Goal: Task Accomplishment & Management: Complete application form

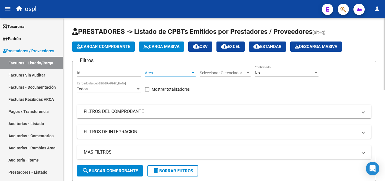
click at [193, 72] on div at bounding box center [193, 72] width 3 height 1
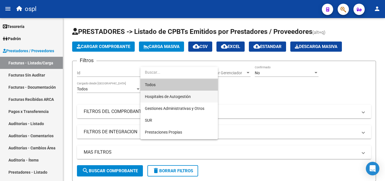
click at [164, 93] on span "Hospitales de Autogestión" at bounding box center [179, 96] width 68 height 12
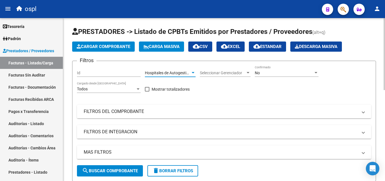
click at [266, 71] on div "No" at bounding box center [284, 72] width 59 height 5
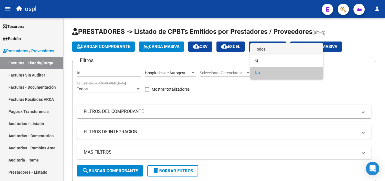
click at [273, 52] on span "Todos" at bounding box center [287, 49] width 64 height 12
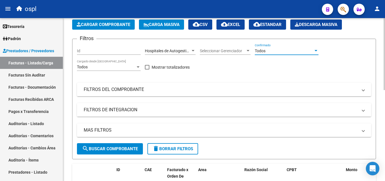
scroll to position [56, 0]
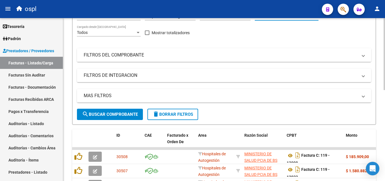
click at [166, 57] on mat-panel-title "FILTROS DEL COMPROBANTE" at bounding box center [221, 55] width 274 height 6
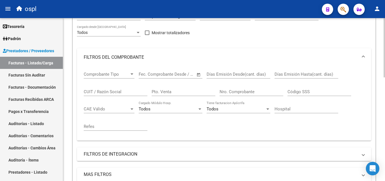
click at [197, 72] on span "Open calendar" at bounding box center [199, 75] width 14 height 14
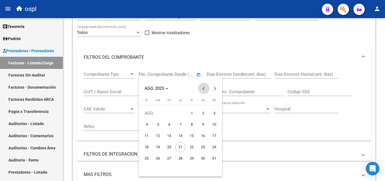
click at [202, 86] on span "Previous month" at bounding box center [203, 88] width 11 height 11
click at [158, 120] on span "1" at bounding box center [158, 124] width 10 height 10
type input "[DATE]"
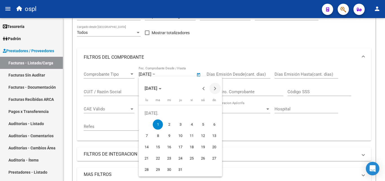
click at [214, 86] on span "Next month" at bounding box center [214, 88] width 11 height 11
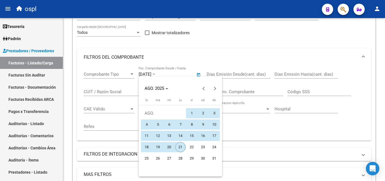
click at [180, 146] on span "21" at bounding box center [180, 147] width 10 height 10
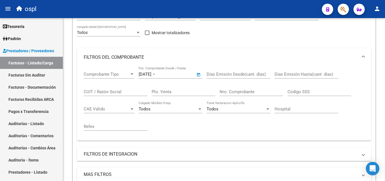
type input "[DATE]"
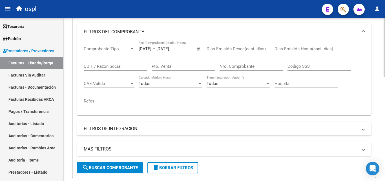
scroll to position [141, 0]
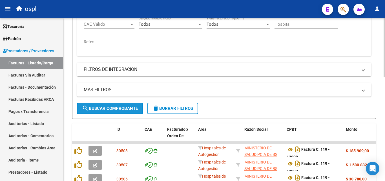
click at [128, 113] on button "search Buscar Comprobante" at bounding box center [110, 108] width 66 height 11
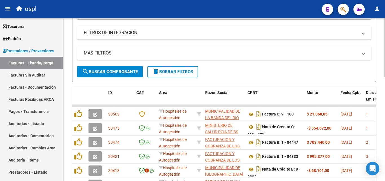
scroll to position [171, 0]
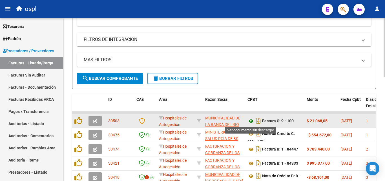
click at [250, 120] on icon at bounding box center [250, 120] width 7 height 7
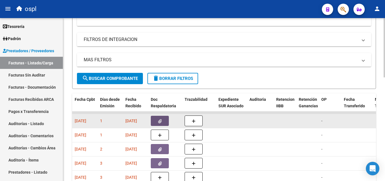
click at [164, 121] on button "button" at bounding box center [160, 120] width 18 height 10
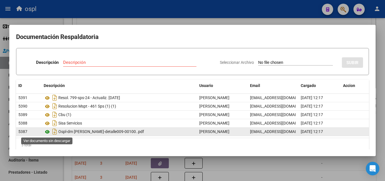
click at [49, 131] on icon at bounding box center [47, 131] width 7 height 7
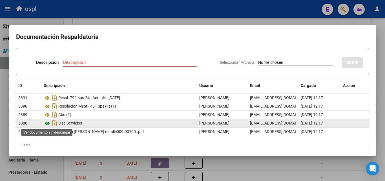
click at [48, 122] on icon at bounding box center [47, 123] width 7 height 7
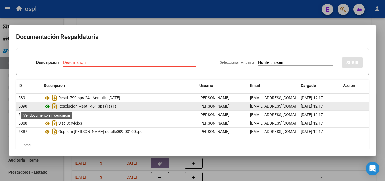
click at [49, 106] on icon at bounding box center [47, 106] width 7 height 7
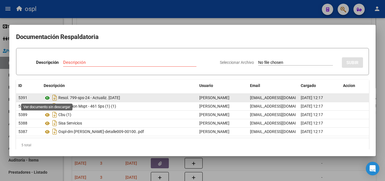
click at [48, 96] on icon at bounding box center [47, 97] width 7 height 7
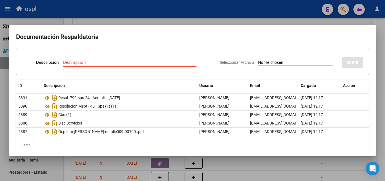
click at [3, 92] on div at bounding box center [192, 90] width 385 height 181
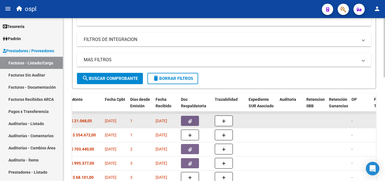
click at [187, 120] on button "button" at bounding box center [190, 120] width 18 height 10
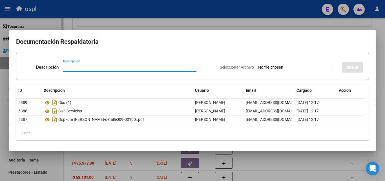
click at [3, 80] on div at bounding box center [192, 90] width 385 height 181
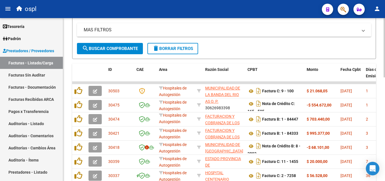
scroll to position [199, 0]
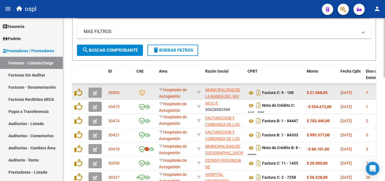
click at [95, 95] on icon "button" at bounding box center [95, 93] width 4 height 4
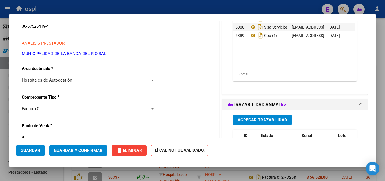
scroll to position [85, 0]
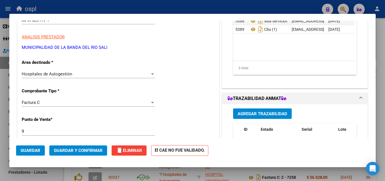
click at [146, 71] on div "Hospitales de Autogestión" at bounding box center [86, 73] width 128 height 5
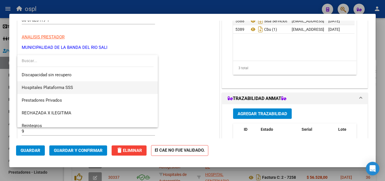
scroll to position [80, 0]
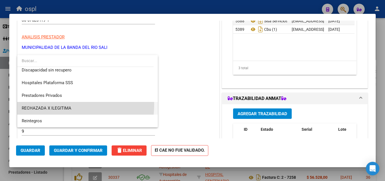
click at [61, 105] on span "RECHAZADA X ILEGITIMA" at bounding box center [88, 108] width 132 height 13
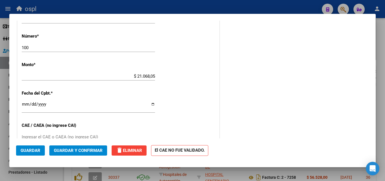
scroll to position [225, 0]
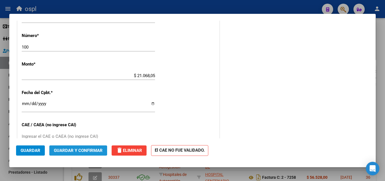
click at [74, 150] on span "Guardar y Confirmar" at bounding box center [78, 150] width 49 height 5
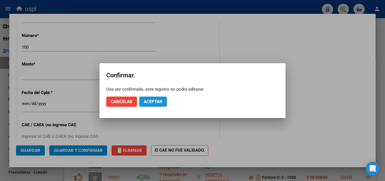
click at [152, 98] on button "Aceptar" at bounding box center [153, 101] width 28 height 10
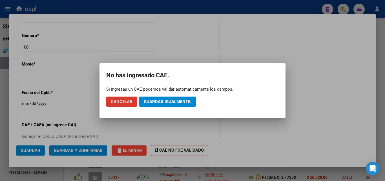
click at [152, 98] on button "Guardar igualmente." at bounding box center [167, 101] width 57 height 10
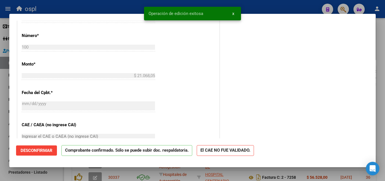
click at [2, 66] on div at bounding box center [192, 90] width 385 height 181
type input "$ 0,00"
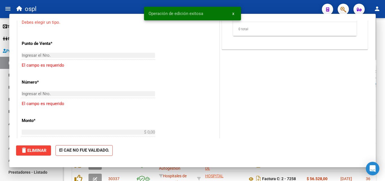
scroll to position [262, 0]
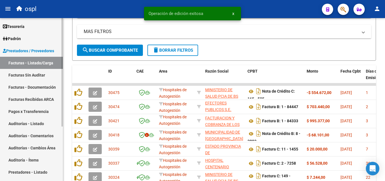
click at [24, 77] on link "Facturas Sin Auditar" at bounding box center [31, 75] width 63 height 12
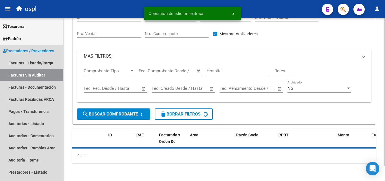
scroll to position [16, 0]
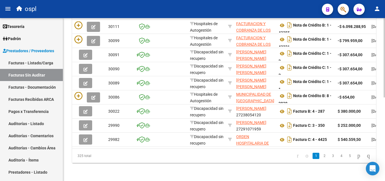
click at [183, 76] on datatable-body-cell at bounding box center [172, 83] width 31 height 14
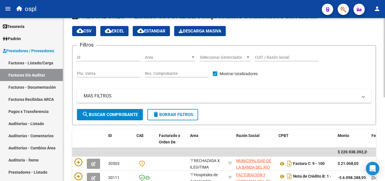
scroll to position [2, 0]
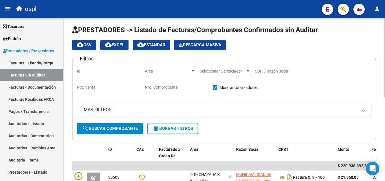
click at [167, 90] on div "Nro. Comprobante" at bounding box center [177, 85] width 64 height 11
click at [168, 86] on input "Nro. Comprobante" at bounding box center [177, 87] width 64 height 5
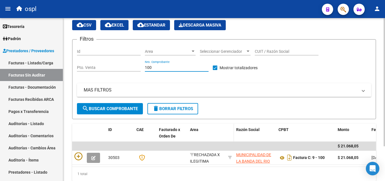
scroll to position [44, 0]
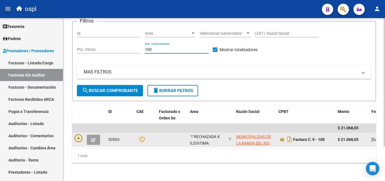
type input "100"
click at [92, 137] on icon "button" at bounding box center [93, 139] width 4 height 4
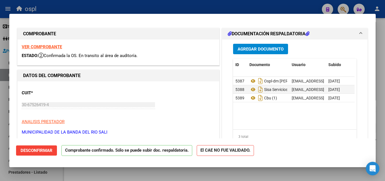
click at [0, 137] on div at bounding box center [192, 90] width 385 height 181
type input "$ 0,00"
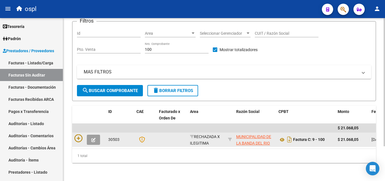
click at [85, 134] on div at bounding box center [88, 139] width 29 height 10
click at [80, 134] on icon at bounding box center [78, 138] width 8 height 8
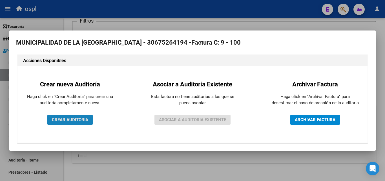
click at [80, 123] on button "CREAR AUDITORIA" at bounding box center [69, 119] width 45 height 10
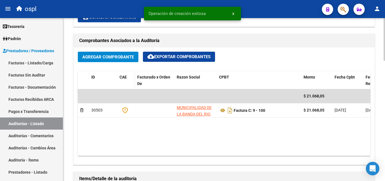
scroll to position [366, 0]
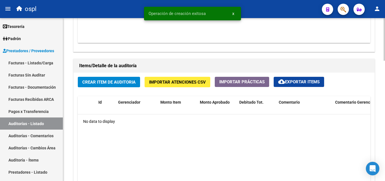
click at [116, 83] on span "Crear Item de Auditoria" at bounding box center [108, 81] width 53 height 5
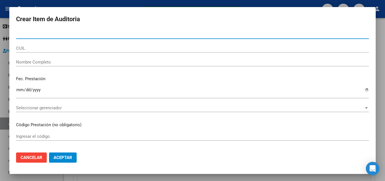
click at [75, 64] on input "Nombre Completo" at bounding box center [192, 61] width 353 height 5
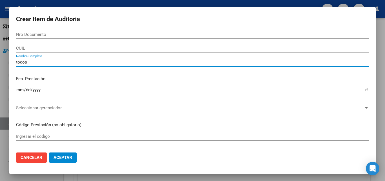
type input "todos"
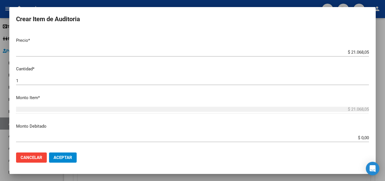
scroll to position [141, 0]
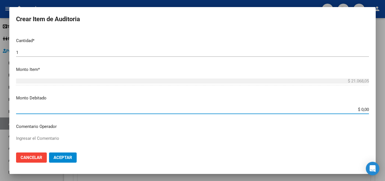
drag, startPoint x: 350, startPoint y: 108, endPoint x: 372, endPoint y: 110, distance: 23.0
click at [373, 110] on mat-dialog-content "Nro Documento CUIL todos Nombre Completo Fec. Prestación Ingresar la fecha Sele…" at bounding box center [192, 88] width 366 height 117
type input "$ 21.068,05"
click at [90, 136] on textarea "Ingresar el Comentario" at bounding box center [192, 148] width 353 height 26
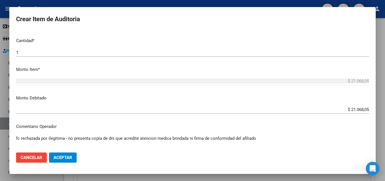
type textarea "fc rechazada por ilegitima - no presenta copia de dni que acredite atencion med…"
click at [68, 159] on span "Aceptar" at bounding box center [63, 157] width 19 height 5
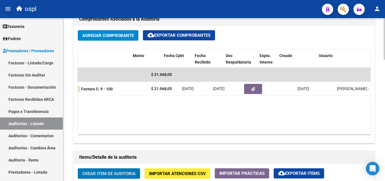
scroll to position [0, 203]
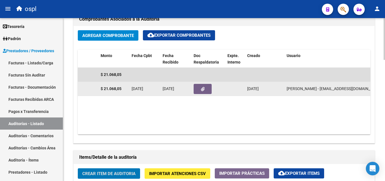
click at [204, 88] on icon "button" at bounding box center [203, 89] width 4 height 4
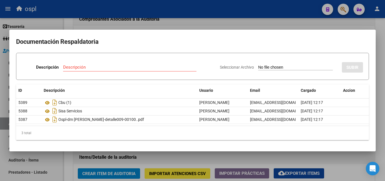
click at [268, 65] on input "Seleccionar Archivo" at bounding box center [295, 67] width 75 height 5
type input "C:\fakepath\RECHAZO X ILEGITIMA - FC 100.pdf"
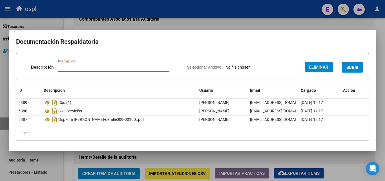
click at [79, 63] on div "Descripción" at bounding box center [113, 67] width 111 height 8
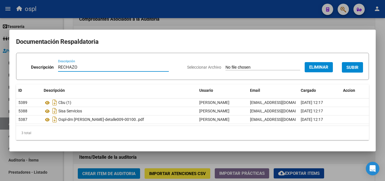
type input "RECHAZO"
click at [352, 67] on span "SUBIR" at bounding box center [352, 67] width 12 height 5
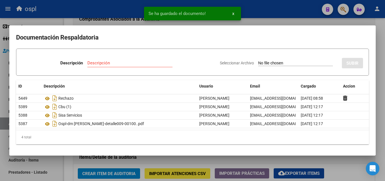
click at [3, 120] on div at bounding box center [192, 90] width 385 height 181
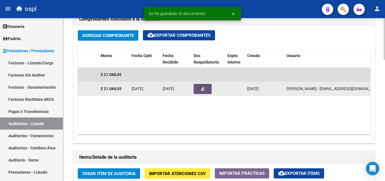
click at [199, 85] on button "button" at bounding box center [203, 89] width 18 height 10
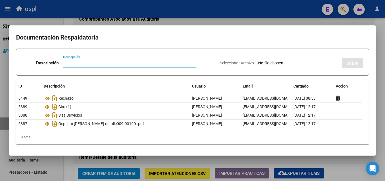
click at [226, 14] on div at bounding box center [192, 90] width 385 height 181
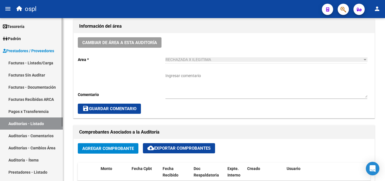
click at [40, 64] on link "Facturas - Listado/Carga" at bounding box center [31, 63] width 63 height 12
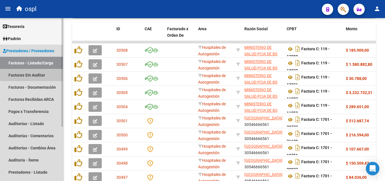
click at [40, 72] on link "Facturas Sin Auditar" at bounding box center [31, 75] width 63 height 12
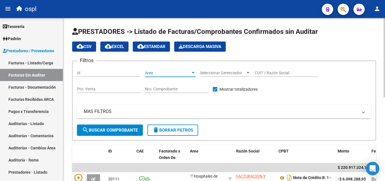
click at [190, 73] on div at bounding box center [192, 72] width 5 height 5
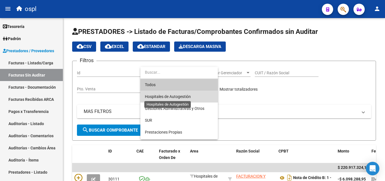
click at [170, 95] on span "Hospitales de Autogestión" at bounding box center [168, 96] width 46 height 5
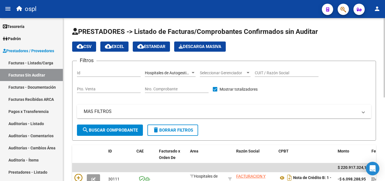
click at [144, 113] on mat-panel-title "MAS FILTROS" at bounding box center [221, 111] width 274 height 6
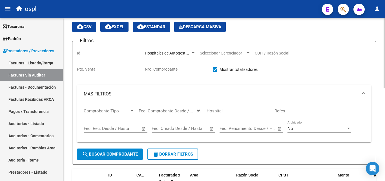
scroll to position [28, 0]
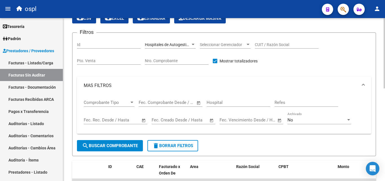
click at [199, 102] on span "Open calendar" at bounding box center [199, 103] width 14 height 14
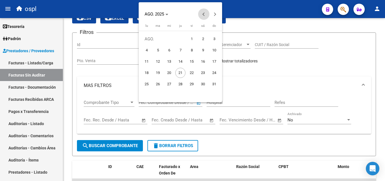
click at [202, 16] on span "Previous month" at bounding box center [203, 13] width 11 height 11
click at [157, 52] on span "1" at bounding box center [158, 50] width 10 height 10
type input "[DATE]"
click at [217, 17] on span "Next month" at bounding box center [214, 13] width 11 height 11
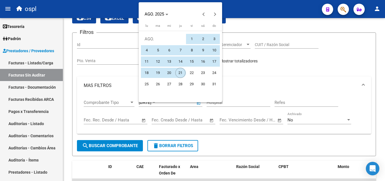
click at [182, 72] on span "21" at bounding box center [180, 73] width 10 height 10
type input "[DATE]"
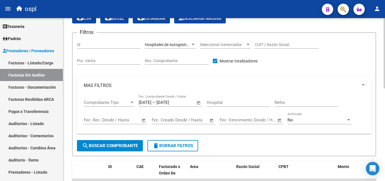
click at [130, 141] on form "Filtros Id Hospitales de Autogestión Area Seleccionar Gerenciador Seleccionar G…" at bounding box center [224, 93] width 304 height 123
click at [130, 143] on button "search Buscar Comprobante" at bounding box center [110, 145] width 66 height 11
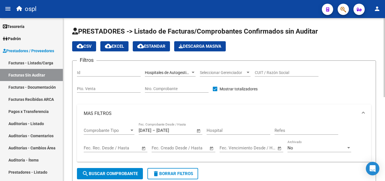
scroll to position [0, 0]
click at [155, 132] on span "–" at bounding box center [153, 130] width 3 height 5
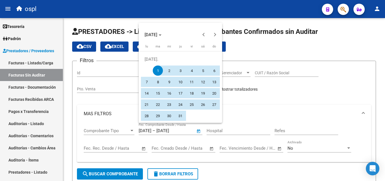
click at [254, 95] on div at bounding box center [192, 90] width 385 height 181
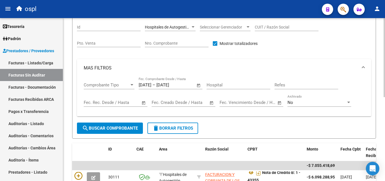
scroll to position [56, 0]
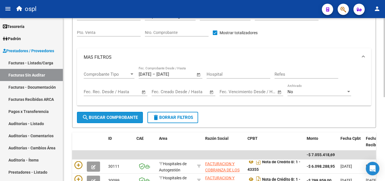
click at [136, 119] on span "search Buscar Comprobante" at bounding box center [110, 117] width 56 height 5
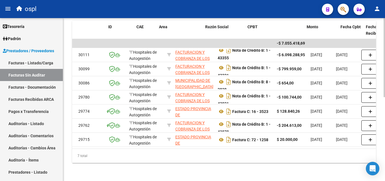
scroll to position [0, 0]
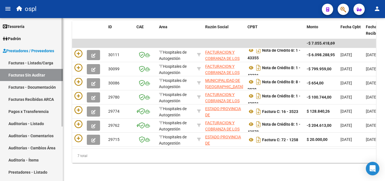
click at [41, 60] on link "Facturas - Listado/Carga" at bounding box center [31, 63] width 63 height 12
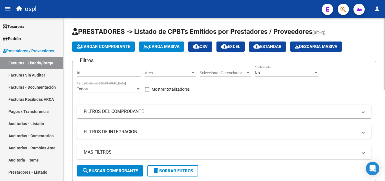
click at [189, 69] on div "Area Area" at bounding box center [170, 70] width 51 height 11
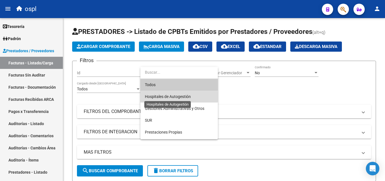
click at [176, 96] on span "Hospitales de Autogestión" at bounding box center [168, 96] width 46 height 5
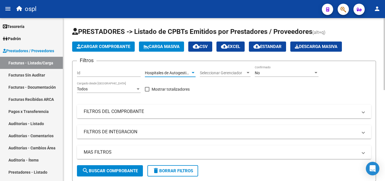
click at [159, 111] on mat-panel-title "FILTROS DEL COMPROBANTE" at bounding box center [221, 111] width 274 height 6
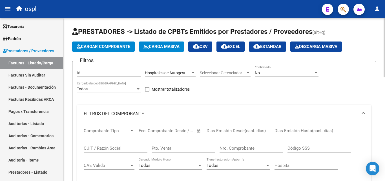
click at [194, 133] on mat-expansion-panel "FILTROS DEL COMPROBANTE Comprobante Tipo Comprobante Tipo Start date – End date…" at bounding box center [224, 151] width 294 height 92
click at [199, 131] on span "Open calendar" at bounding box center [199, 131] width 14 height 14
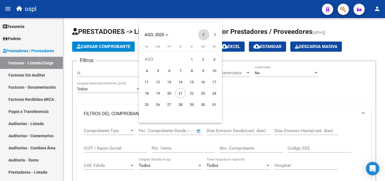
click at [201, 34] on span "Previous month" at bounding box center [203, 34] width 11 height 11
click at [157, 68] on span "1" at bounding box center [158, 70] width 10 height 10
type input "[DATE]"
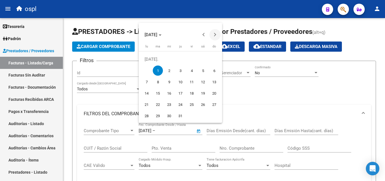
click at [216, 33] on span "Next month" at bounding box center [214, 34] width 11 height 11
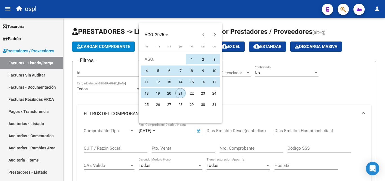
click at [182, 89] on span "21" at bounding box center [180, 93] width 10 height 10
type input "[DATE]"
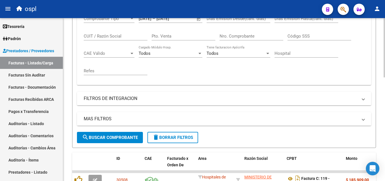
scroll to position [113, 0]
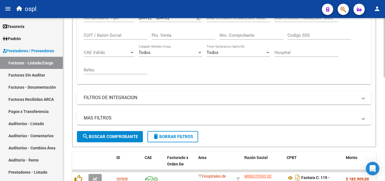
click at [112, 134] on span "search Buscar Comprobante" at bounding box center [110, 136] width 56 height 5
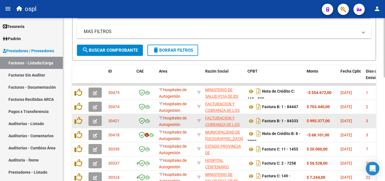
scroll to position [227, 0]
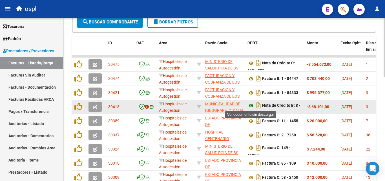
click at [251, 105] on icon at bounding box center [250, 105] width 7 height 7
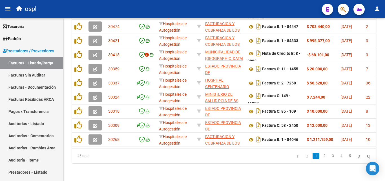
scroll to position [283, 0]
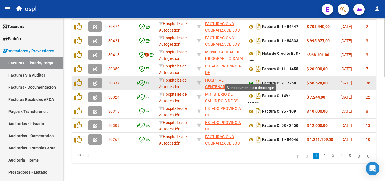
click at [252, 80] on icon at bounding box center [250, 83] width 7 height 7
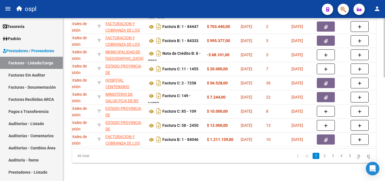
scroll to position [0, 109]
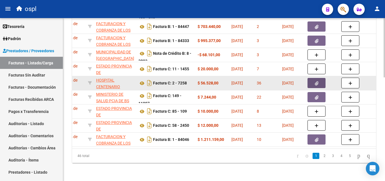
click at [317, 81] on icon "button" at bounding box center [317, 83] width 4 height 4
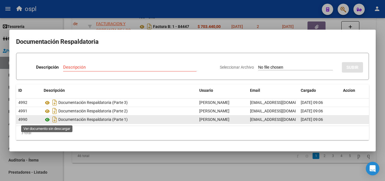
click at [47, 118] on icon at bounding box center [47, 119] width 7 height 7
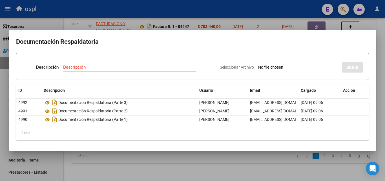
click at [0, 107] on div at bounding box center [192, 90] width 385 height 181
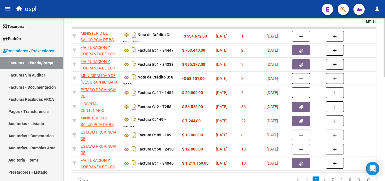
scroll to position [0, 0]
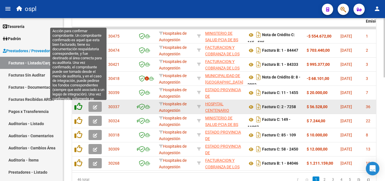
click at [82, 105] on icon at bounding box center [78, 106] width 8 height 8
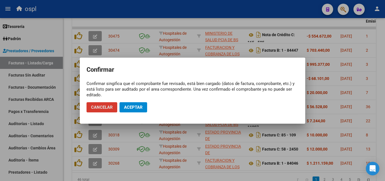
click at [131, 108] on span "Aceptar" at bounding box center [133, 107] width 19 height 5
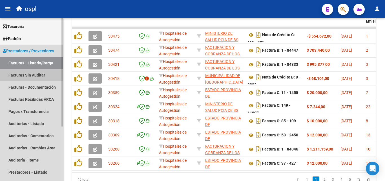
click at [29, 72] on link "Facturas Sin Auditar" at bounding box center [31, 75] width 63 height 12
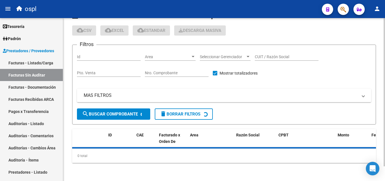
click at [150, 72] on input "Nro. Comprobante" at bounding box center [177, 72] width 64 height 5
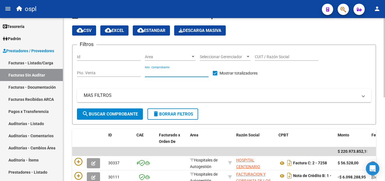
type input "4"
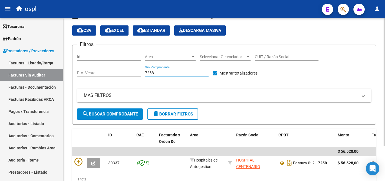
scroll to position [44, 0]
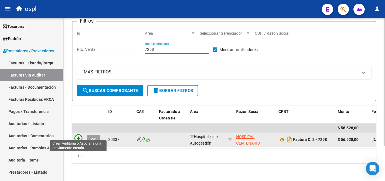
type input "7258"
click at [78, 134] on icon at bounding box center [78, 138] width 8 height 8
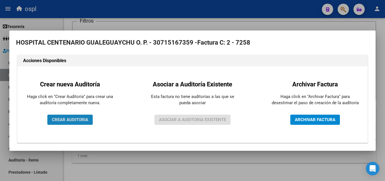
click at [66, 121] on span "CREAR AUDITORIA" at bounding box center [70, 119] width 36 height 5
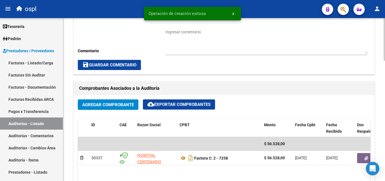
scroll to position [225, 0]
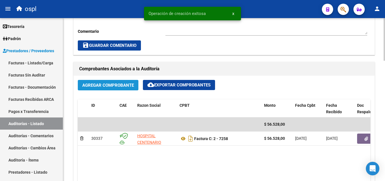
click at [123, 83] on span "Agregar Comprobante" at bounding box center [108, 85] width 52 height 5
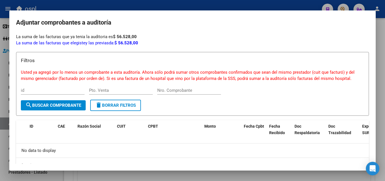
click at [0, 91] on div at bounding box center [192, 90] width 385 height 181
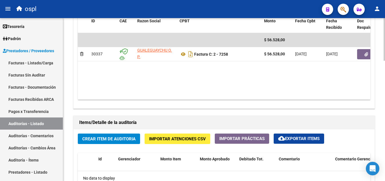
scroll to position [310, 0]
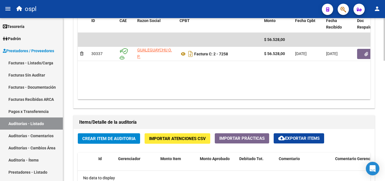
click at [117, 137] on span "Crear Item de Auditoria" at bounding box center [108, 138] width 53 height 5
